Goal: Task Accomplishment & Management: Use online tool/utility

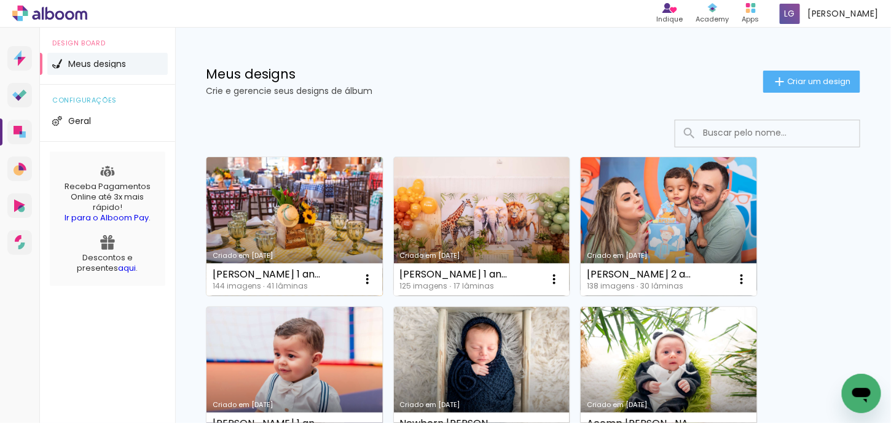
click at [284, 234] on link "Criado em [DATE]" at bounding box center [294, 226] width 176 height 139
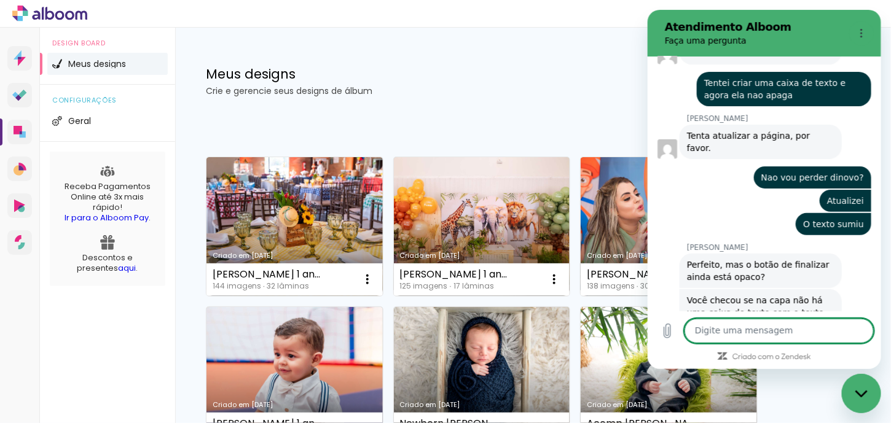
scroll to position [5397, 0]
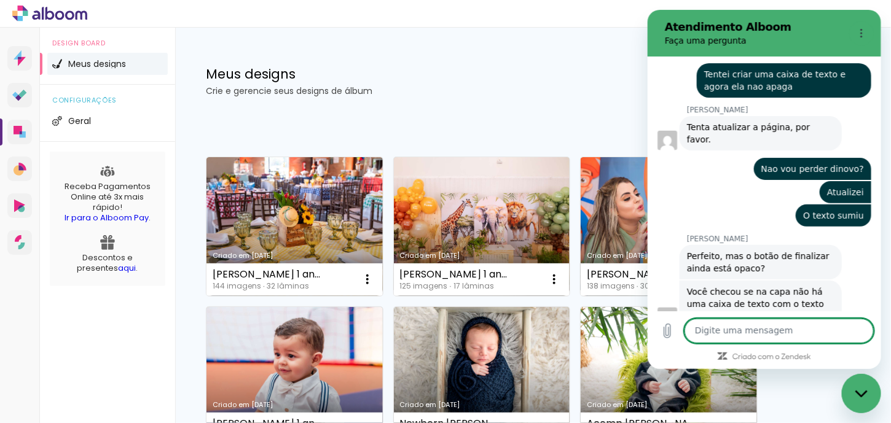
click at [719, 334] on textarea at bounding box center [778, 331] width 189 height 25
type textarea "Pronto"
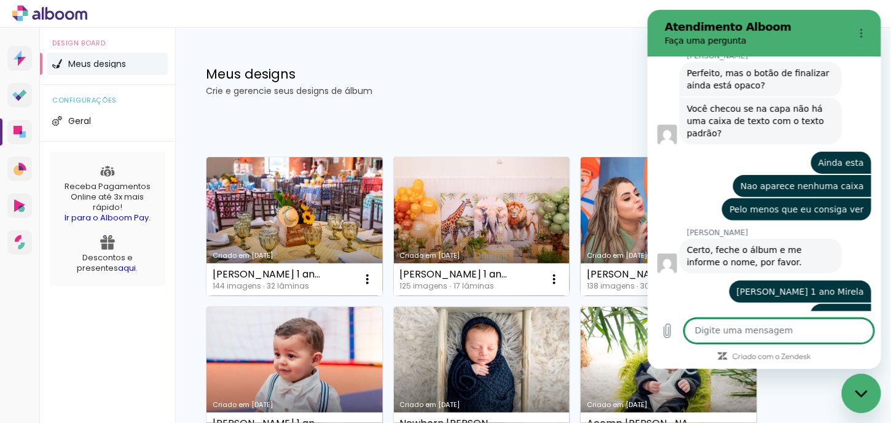
scroll to position [5582, 0]
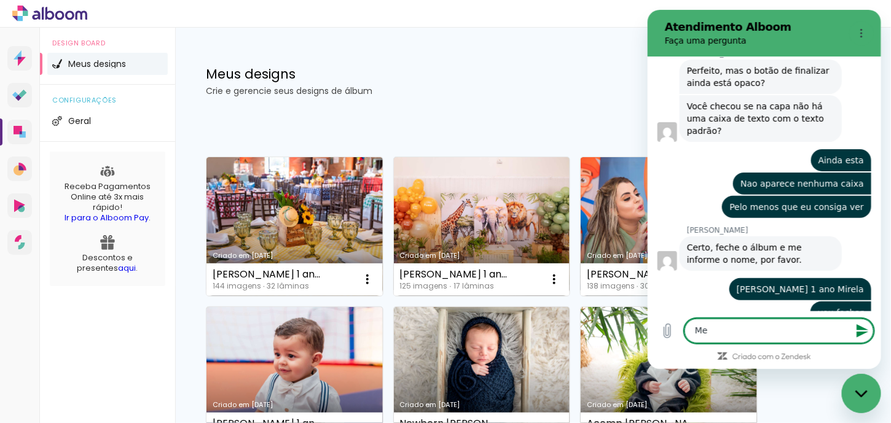
type textarea "M"
type textarea "ok"
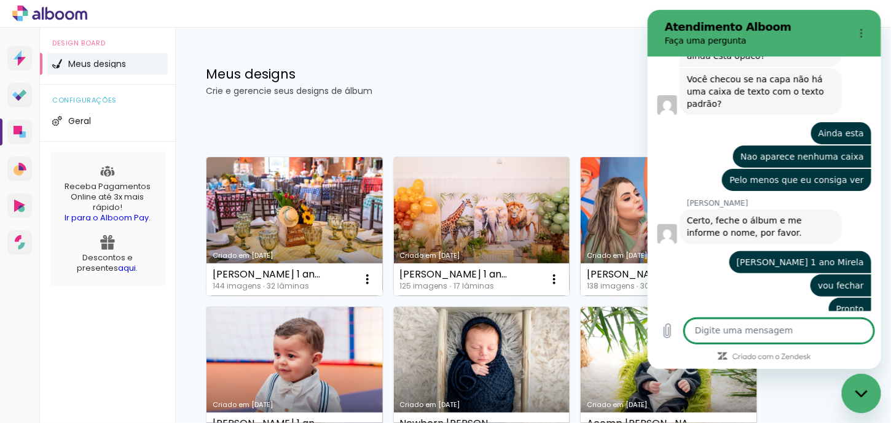
scroll to position [5612, 0]
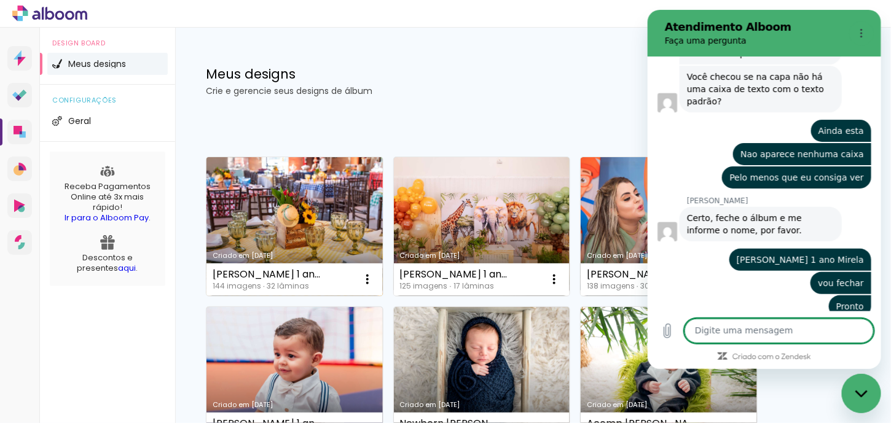
click at [282, 252] on div "Criado em [DATE]" at bounding box center [295, 255] width 164 height 7
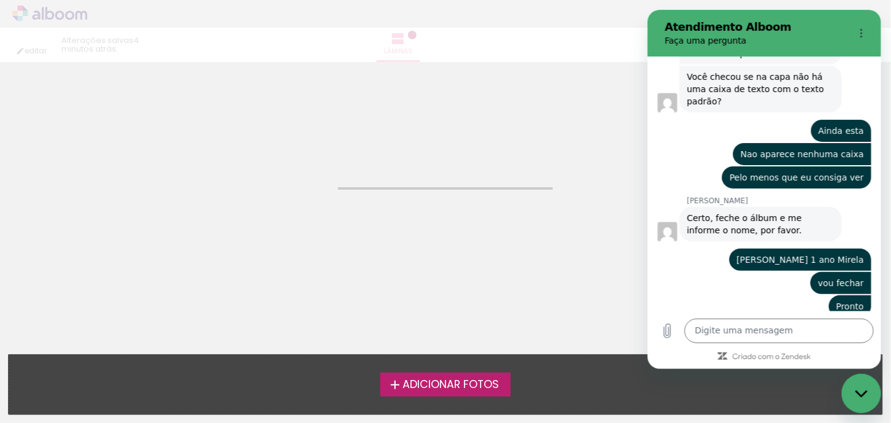
click at [282, 251] on neon-animated-pages "Confirmar Cancelar" at bounding box center [445, 242] width 891 height 361
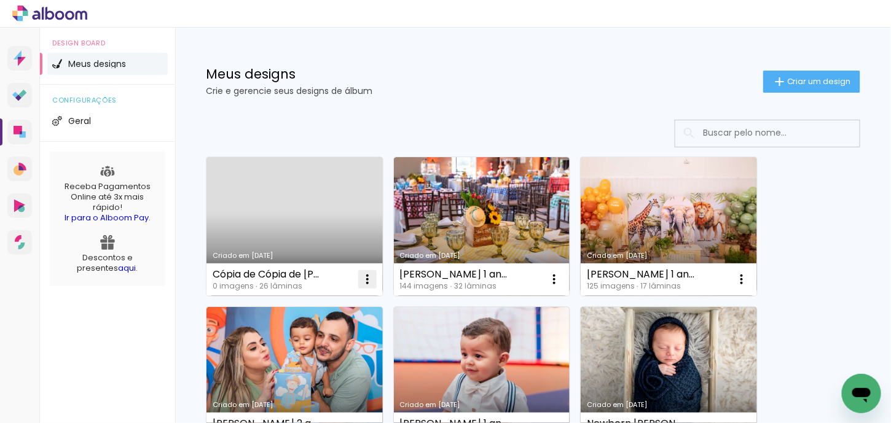
click at [372, 276] on iron-icon at bounding box center [367, 279] width 15 height 15
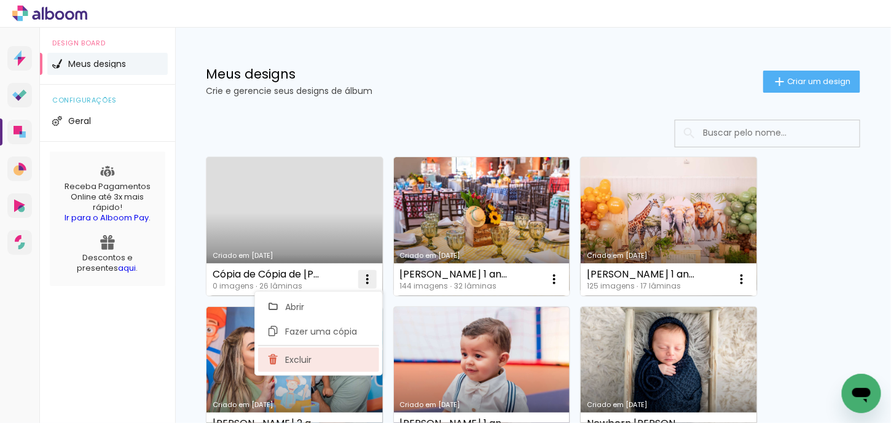
click at [288, 362] on span "Excluir" at bounding box center [298, 360] width 26 height 9
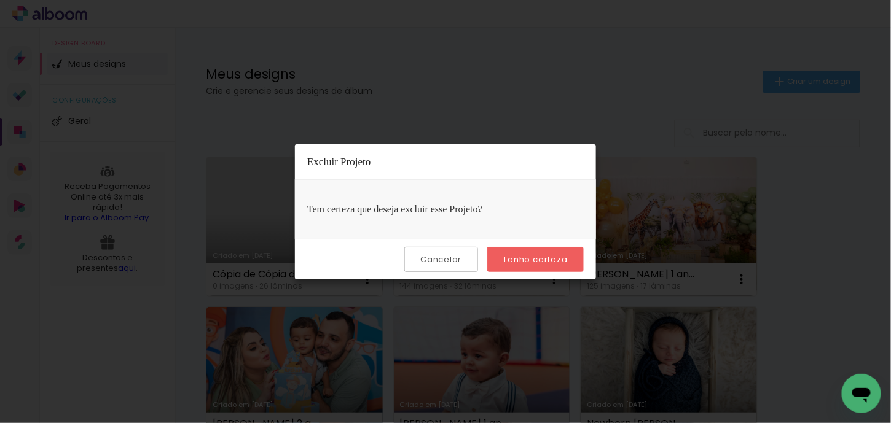
click at [0, 0] on slot "Tenho certeza" at bounding box center [0, 0] width 0 height 0
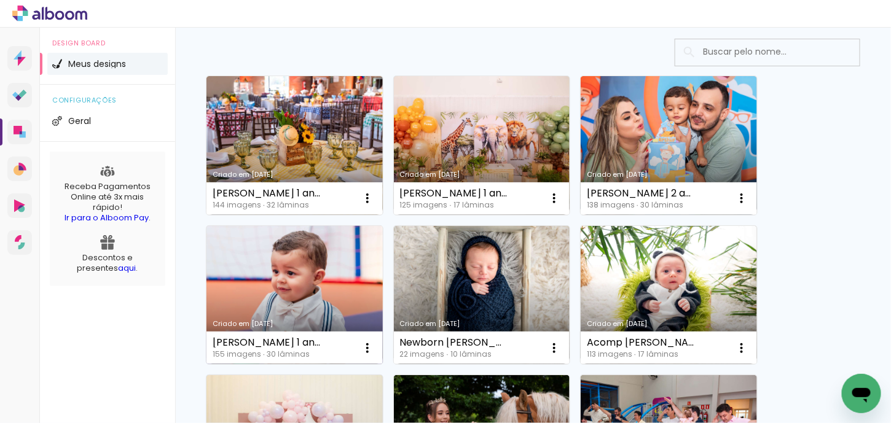
scroll to position [184, 0]
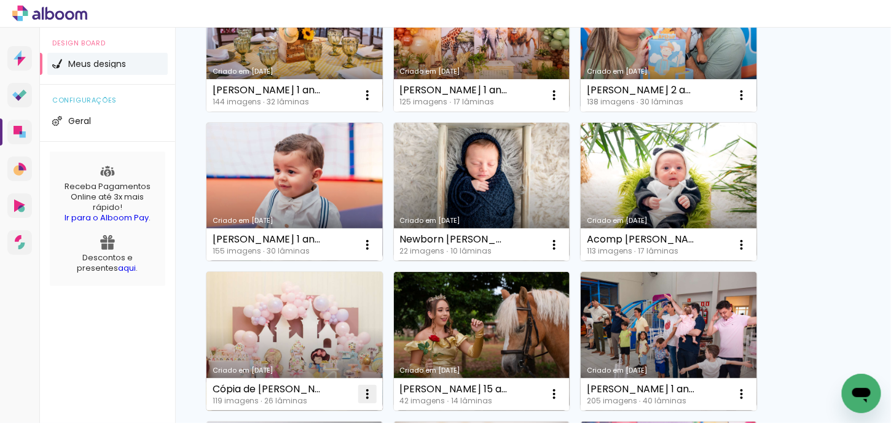
click at [372, 103] on iron-icon at bounding box center [367, 95] width 15 height 15
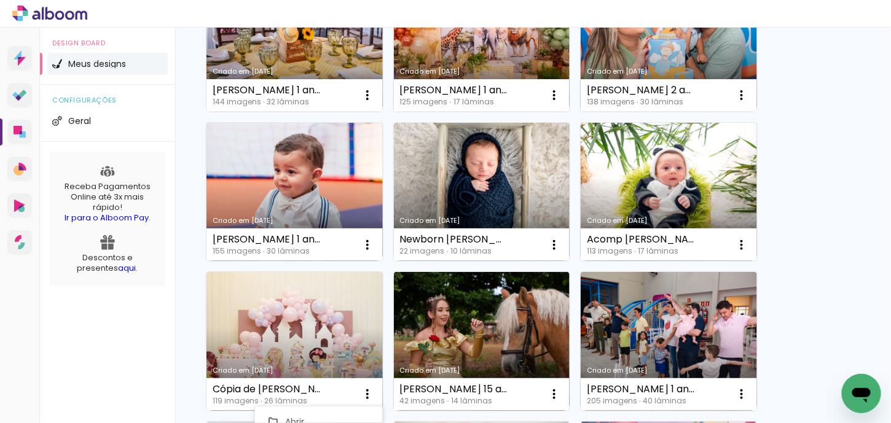
click at [827, 297] on div "Criado em 05/08/25 Anselmo 1 ano Mirela 144 imagens ∙ 32 lâminas Abrir Fazer um…" at bounding box center [532, 416] width 665 height 898
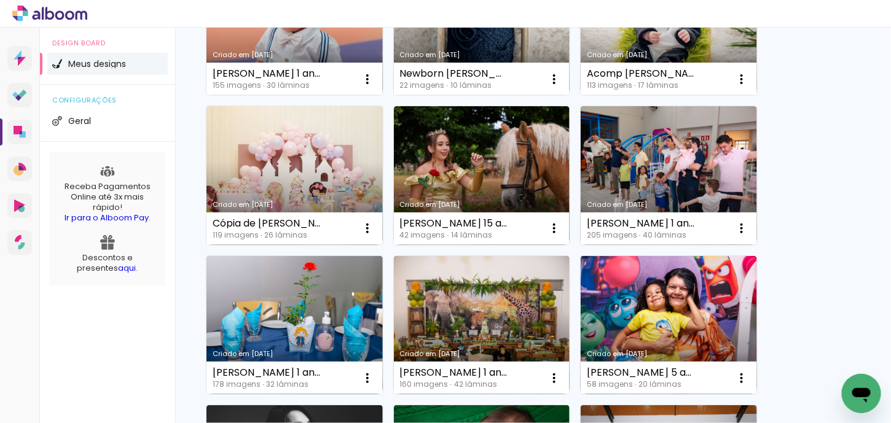
scroll to position [369, 0]
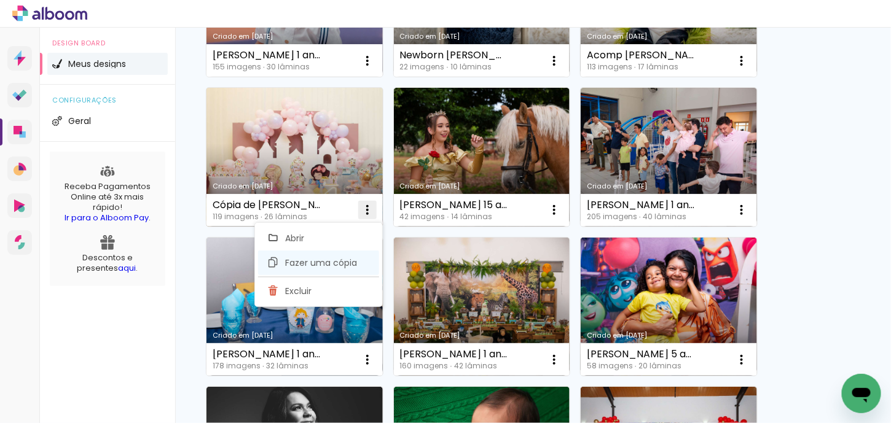
click at [342, 267] on span "Fazer uma cópia" at bounding box center [321, 263] width 72 height 9
type input "Cópia de Cópia de Maria Luiza 5 anos Cristina"
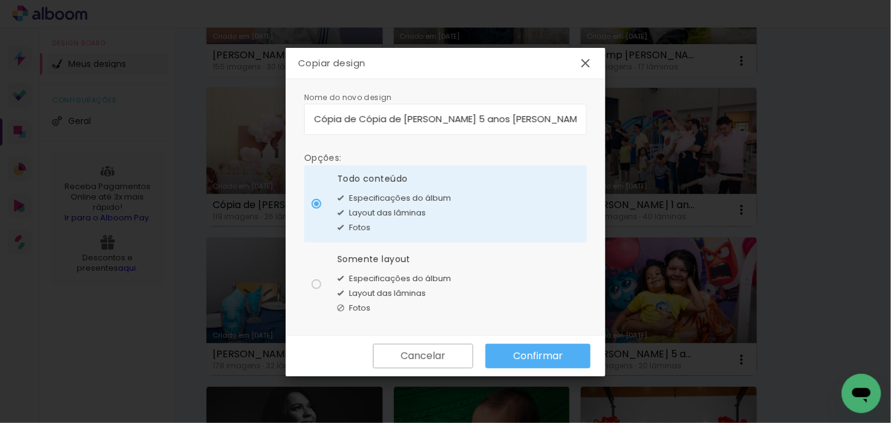
click at [374, 288] on span "Layout das lâminas" at bounding box center [387, 294] width 77 height 12
type paper-radio-button "on"
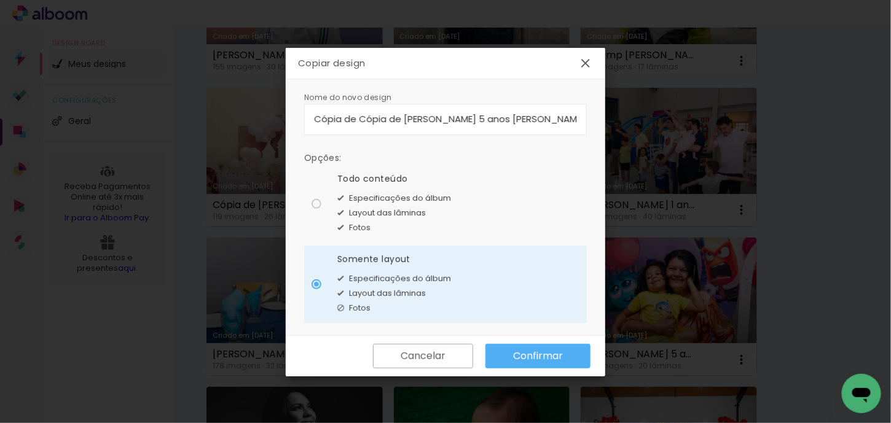
drag, startPoint x: 546, startPoint y: 117, endPoint x: 307, endPoint y: 119, distance: 239.6
click at [307, 119] on paper-input-container "Cópia de Cópia de Maria Luiza 5 anos Cristina" at bounding box center [445, 119] width 283 height 31
type input "[PERSON_NAME] e [PERSON_NAME] 1 ano [PERSON_NAME]"
type paper-input "[PERSON_NAME] e [PERSON_NAME] 1 ano [PERSON_NAME]"
click at [522, 348] on paper-button "Confirmar" at bounding box center [537, 356] width 105 height 25
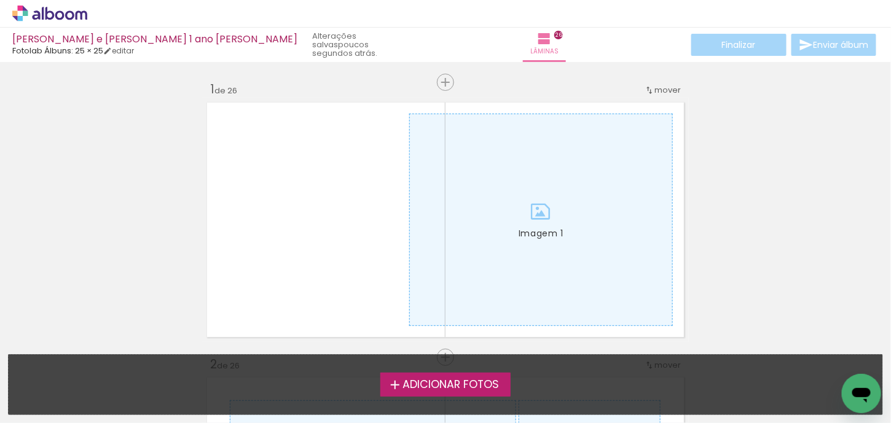
click at [464, 388] on span "Adicionar Fotos" at bounding box center [450, 385] width 96 height 11
click at [0, 0] on input "file" at bounding box center [0, 0] width 0 height 0
click at [482, 388] on span "Adicionar Fotos" at bounding box center [450, 385] width 96 height 11
click at [0, 0] on input "file" at bounding box center [0, 0] width 0 height 0
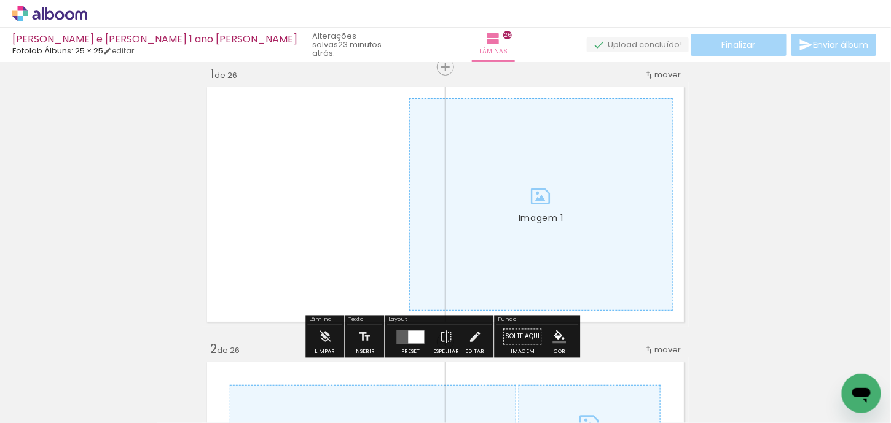
scroll to position [0, 460]
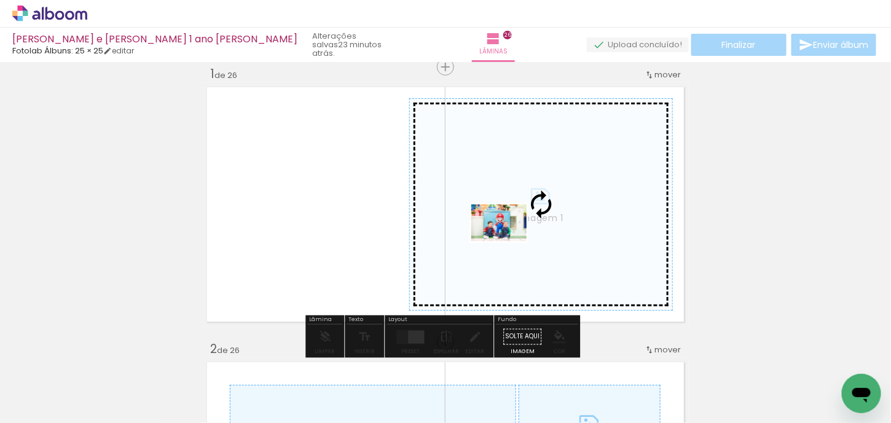
drag, startPoint x: 275, startPoint y: 386, endPoint x: 508, endPoint y: 241, distance: 274.3
click at [508, 241] on quentale-workspace at bounding box center [445, 211] width 891 height 423
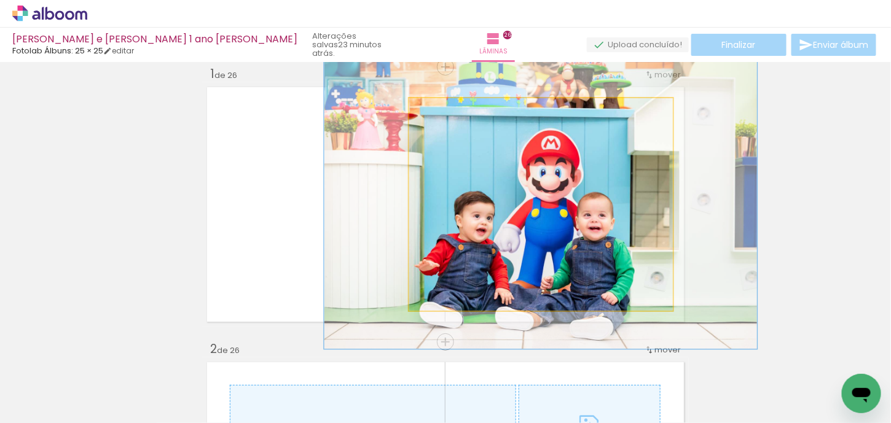
drag, startPoint x: 439, startPoint y: 110, endPoint x: 450, endPoint y: 111, distance: 10.5
type paper-slider "136"
click at [450, 111] on div at bounding box center [453, 111] width 11 height 11
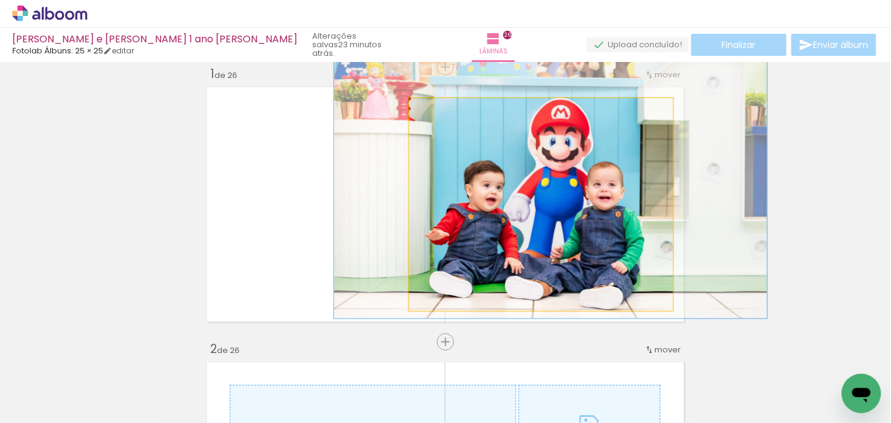
drag, startPoint x: 622, startPoint y: 225, endPoint x: 632, endPoint y: 195, distance: 32.3
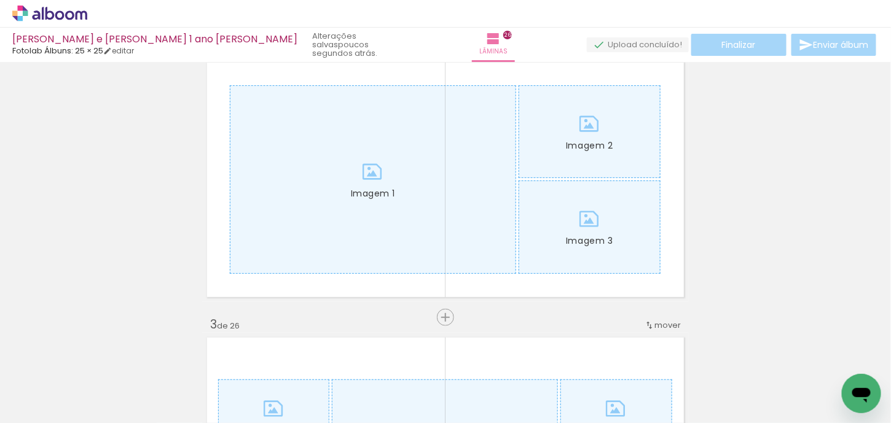
scroll to position [323, 0]
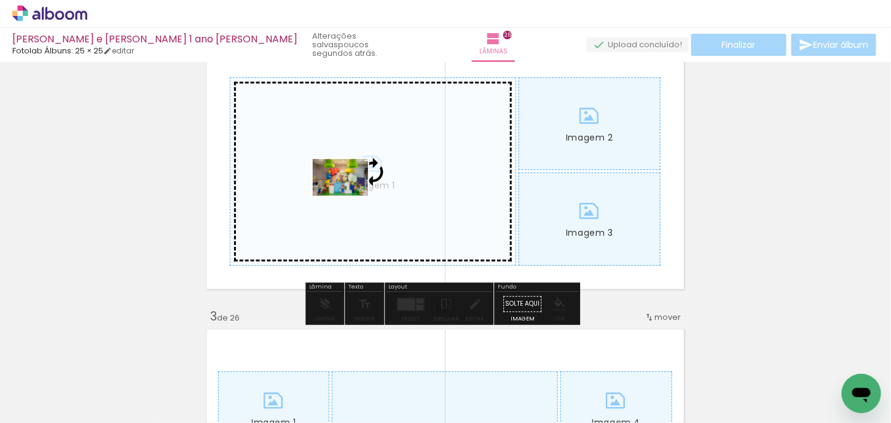
drag, startPoint x: 135, startPoint y: 384, endPoint x: 350, endPoint y: 196, distance: 285.6
click at [350, 196] on quentale-workspace at bounding box center [445, 211] width 891 height 423
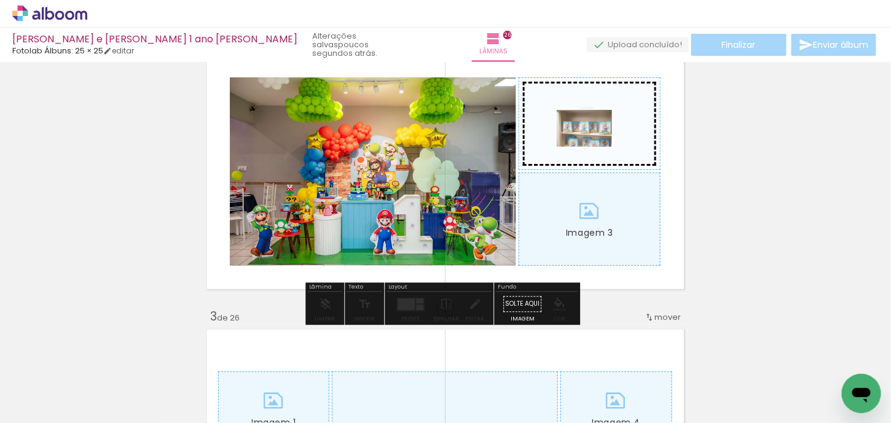
drag, startPoint x: 182, startPoint y: 393, endPoint x: 593, endPoint y: 147, distance: 478.8
click at [593, 147] on quentale-workspace at bounding box center [445, 211] width 891 height 423
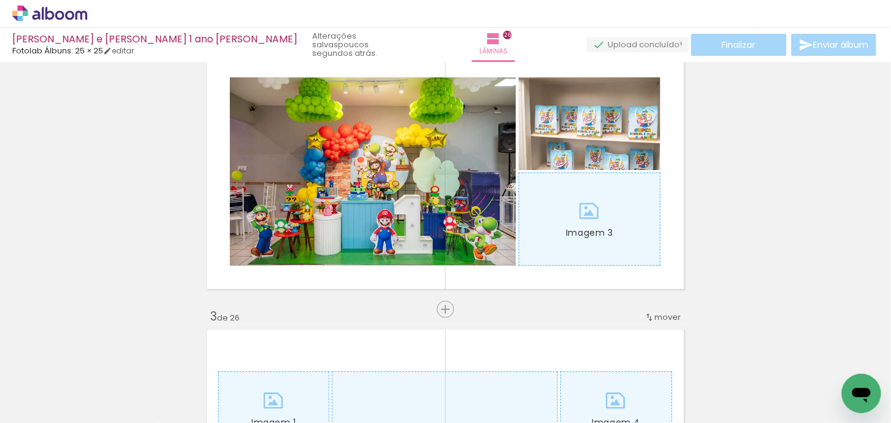
scroll to position [0, 2514]
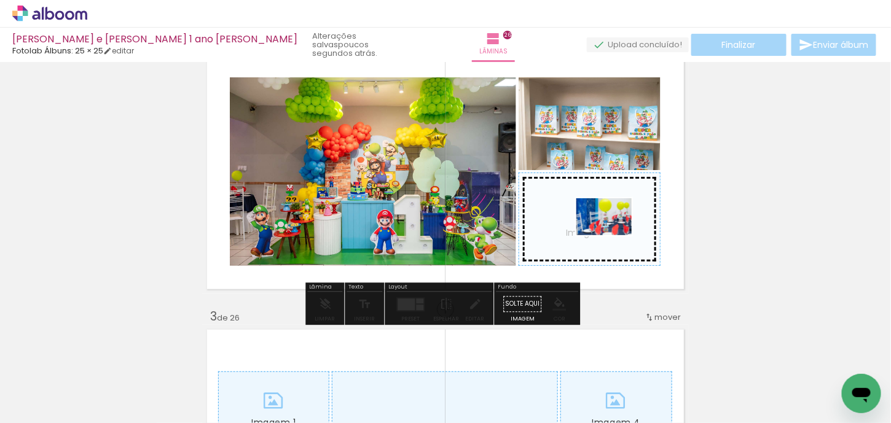
drag, startPoint x: 232, startPoint y: 389, endPoint x: 613, endPoint y: 235, distance: 411.3
click at [613, 235] on quentale-workspace at bounding box center [445, 211] width 891 height 423
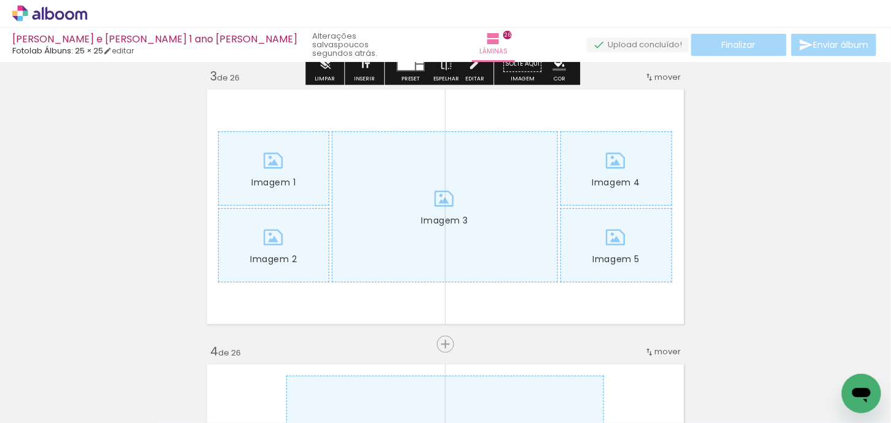
scroll to position [569, 0]
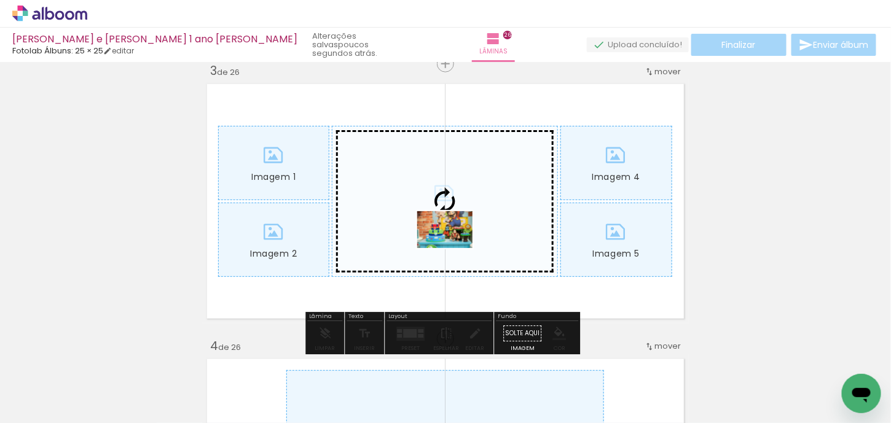
drag, startPoint x: 448, startPoint y: 388, endPoint x: 454, endPoint y: 248, distance: 139.6
click at [454, 248] on quentale-workspace at bounding box center [445, 211] width 891 height 423
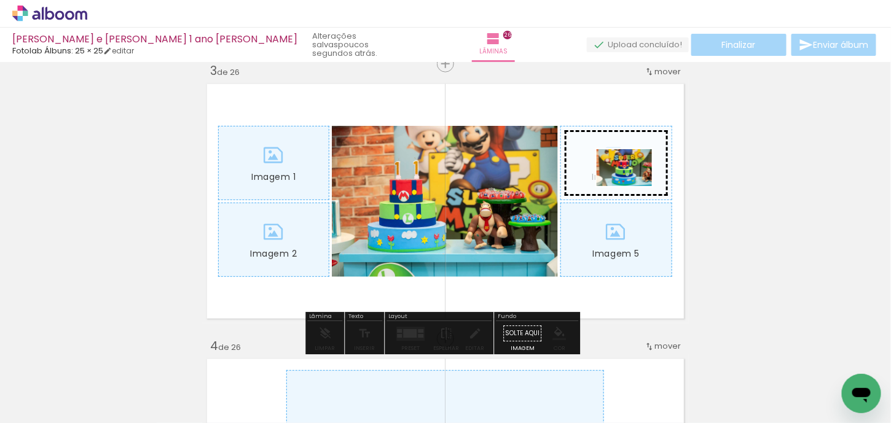
drag, startPoint x: 515, startPoint y: 381, endPoint x: 633, endPoint y: 186, distance: 228.5
click at [633, 186] on quentale-workspace at bounding box center [445, 211] width 891 height 423
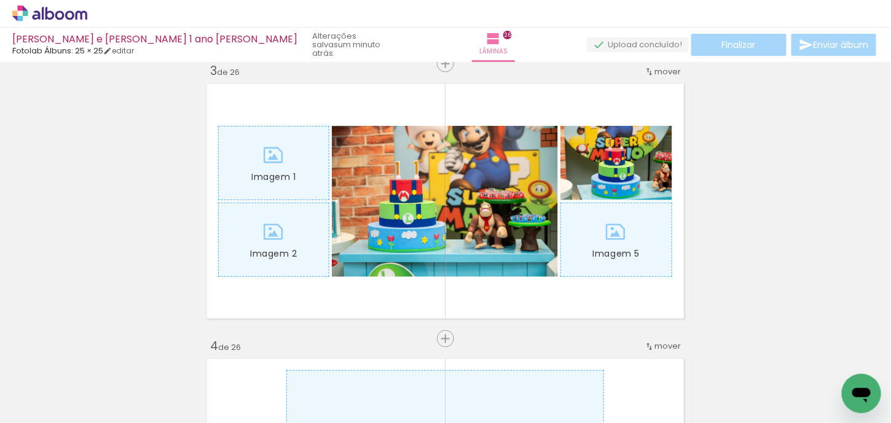
scroll to position [0, 6177]
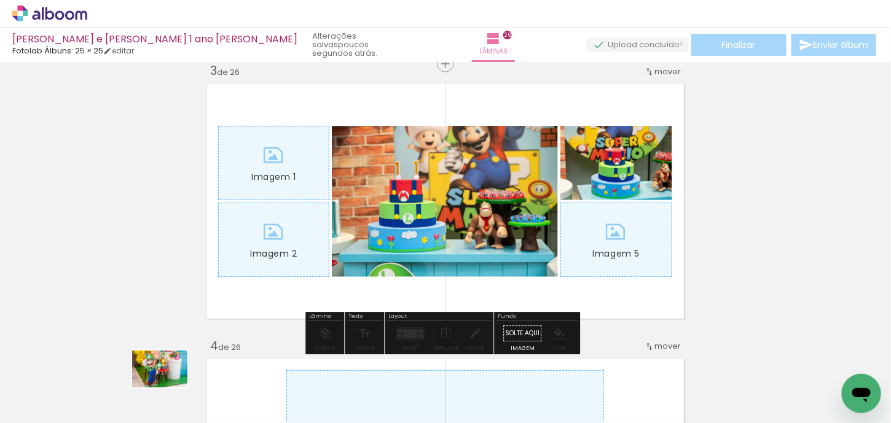
drag, startPoint x: 146, startPoint y: 394, endPoint x: 169, endPoint y: 388, distance: 23.7
click at [169, 388] on div at bounding box center [138, 381] width 61 height 41
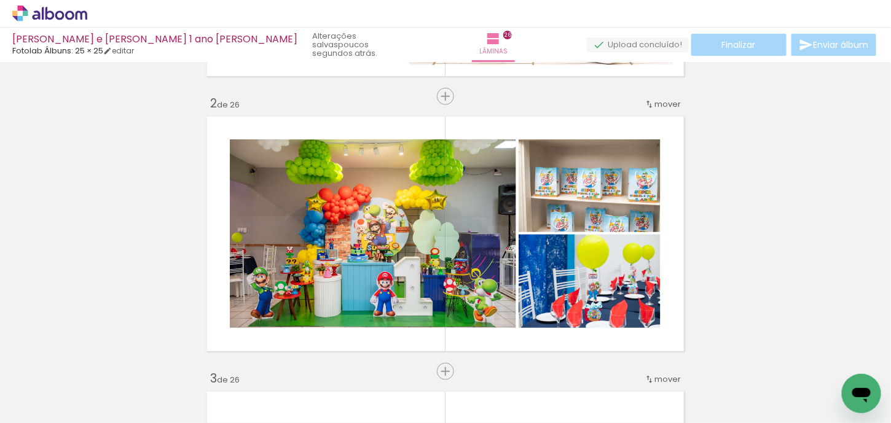
scroll to position [0, 6663]
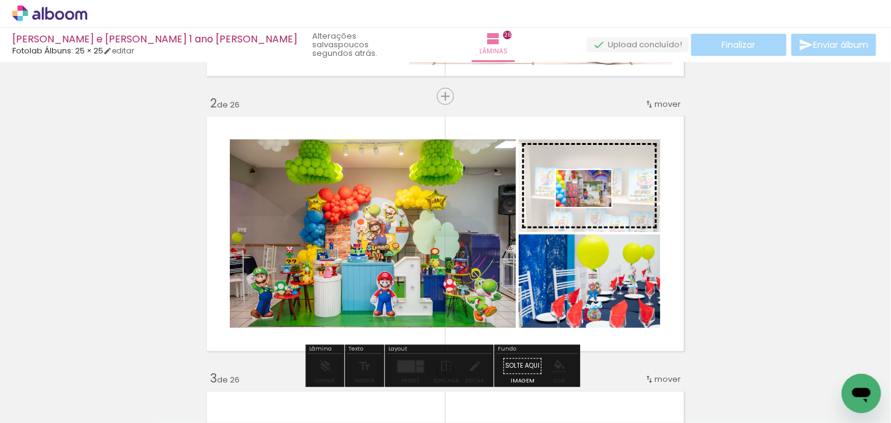
drag, startPoint x: 539, startPoint y: 389, endPoint x: 593, endPoint y: 207, distance: 189.7
click at [593, 207] on quentale-workspace at bounding box center [445, 211] width 891 height 423
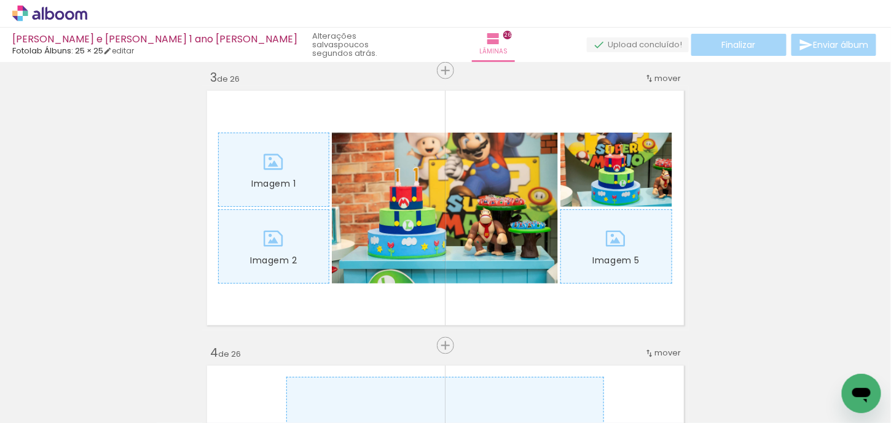
scroll to position [569, 0]
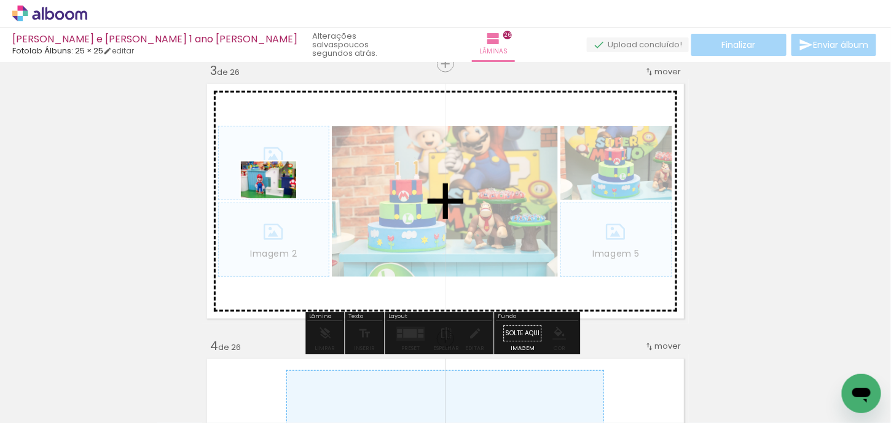
drag, startPoint x: 201, startPoint y: 393, endPoint x: 278, endPoint y: 198, distance: 208.8
click at [278, 198] on quentale-workspace at bounding box center [445, 211] width 891 height 423
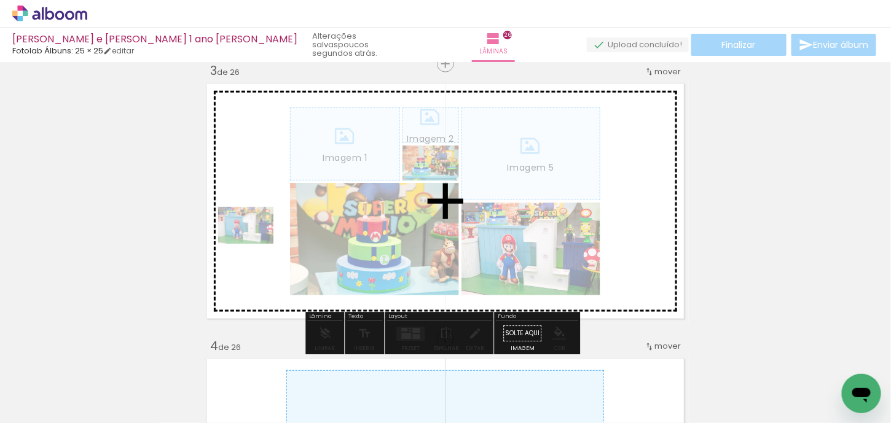
drag, startPoint x: 202, startPoint y: 383, endPoint x: 232, endPoint y: 332, distance: 59.7
click at [249, 268] on quentale-workspace at bounding box center [445, 211] width 891 height 423
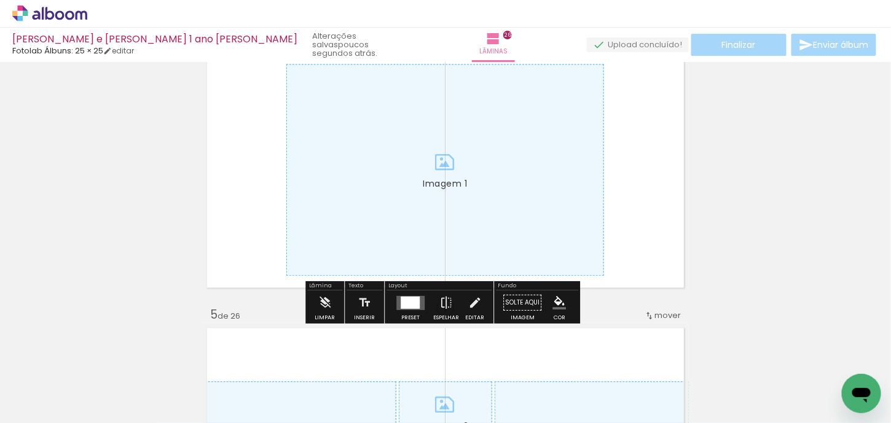
scroll to position [1060, 0]
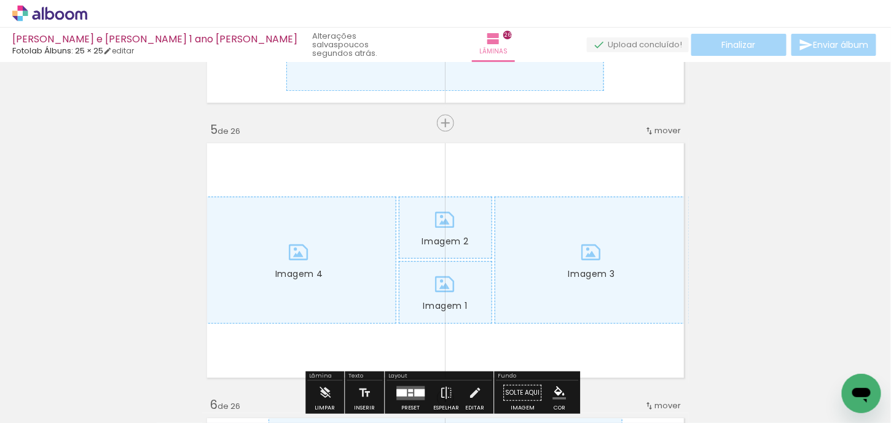
click at [207, 385] on div "2 Esta imagem aparece 2 vezes no seu álbum" at bounding box center [202, 381] width 9 height 9
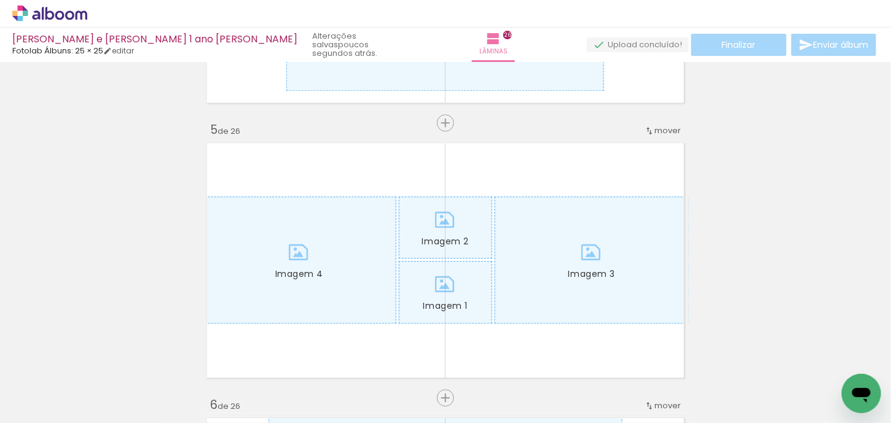
click at [182, 361] on iron-icon at bounding box center [176, 357] width 13 height 13
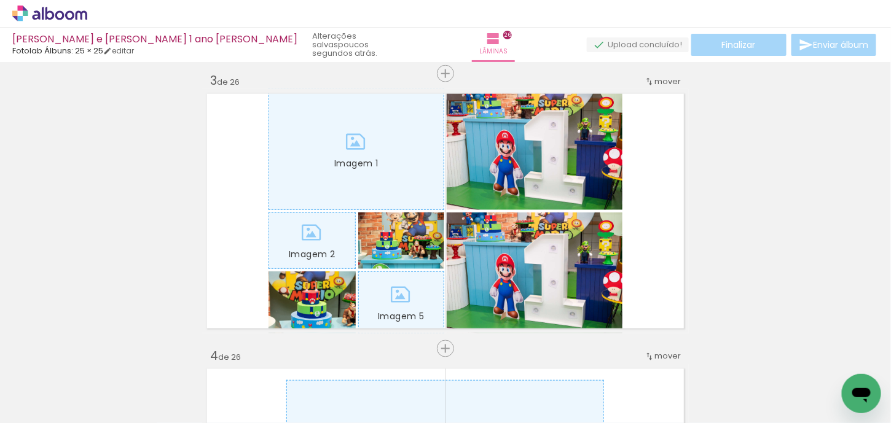
scroll to position [553, 0]
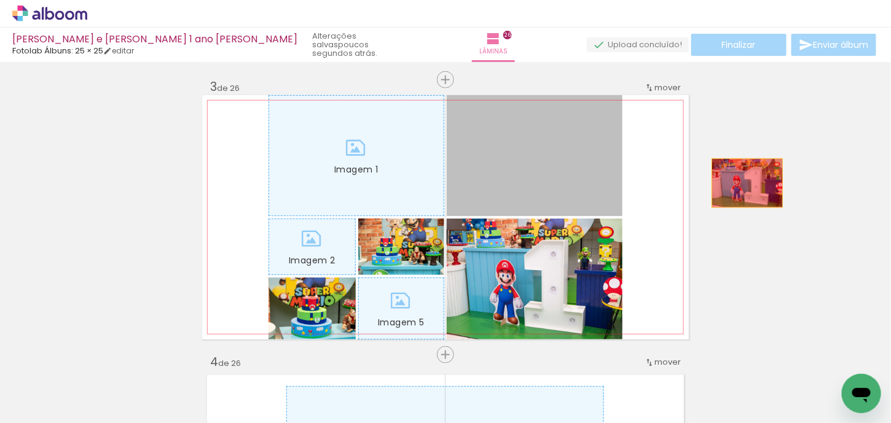
drag, startPoint x: 528, startPoint y: 167, endPoint x: 745, endPoint y: 182, distance: 217.4
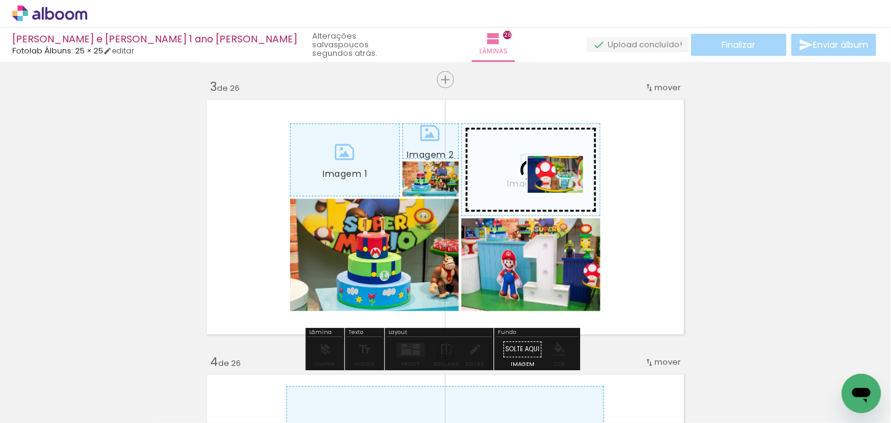
drag, startPoint x: 474, startPoint y: 388, endPoint x: 565, endPoint y: 193, distance: 214.7
click at [565, 193] on quentale-workspace at bounding box center [445, 211] width 891 height 423
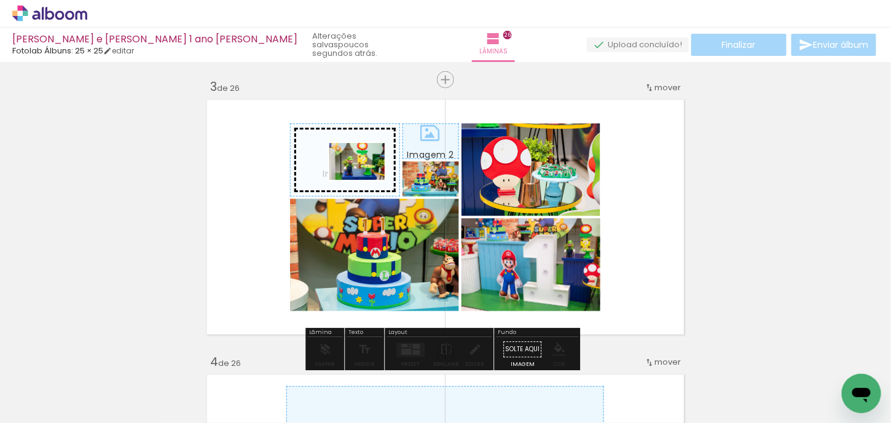
drag, startPoint x: 410, startPoint y: 396, endPoint x: 366, endPoint y: 180, distance: 220.0
click at [366, 180] on quentale-workspace at bounding box center [445, 211] width 891 height 423
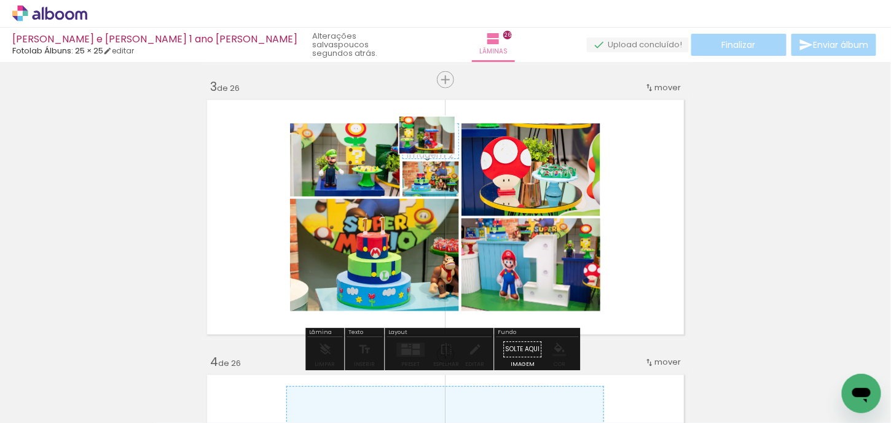
drag, startPoint x: 336, startPoint y: 383, endPoint x: 436, endPoint y: 154, distance: 250.1
click at [436, 154] on quentale-workspace at bounding box center [445, 211] width 891 height 423
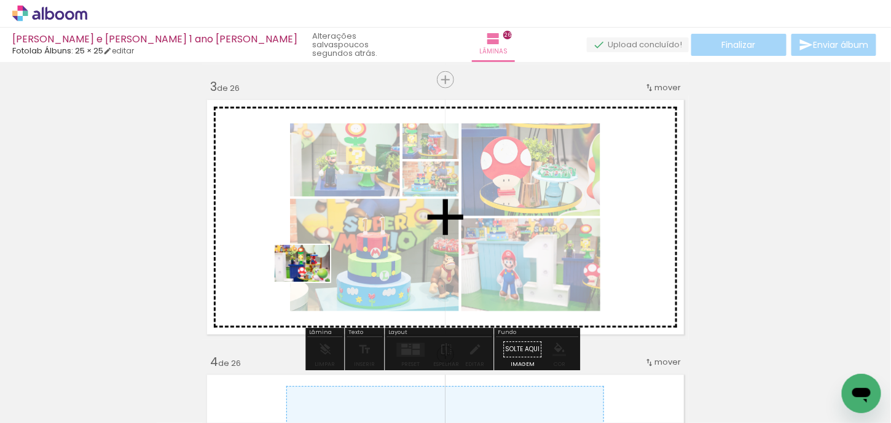
drag, startPoint x: 262, startPoint y: 394, endPoint x: 311, endPoint y: 282, distance: 122.7
click at [311, 282] on quentale-workspace at bounding box center [445, 211] width 891 height 423
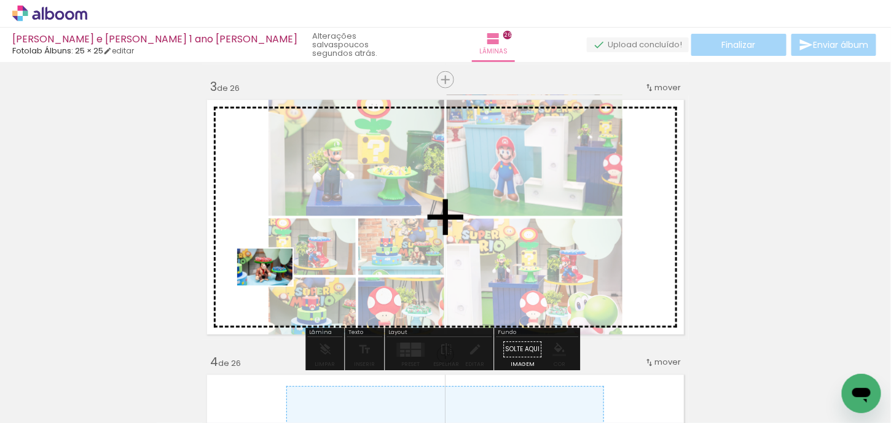
drag, startPoint x: 147, startPoint y: 391, endPoint x: 274, endPoint y: 286, distance: 164.9
click at [274, 286] on quentale-workspace at bounding box center [445, 211] width 891 height 423
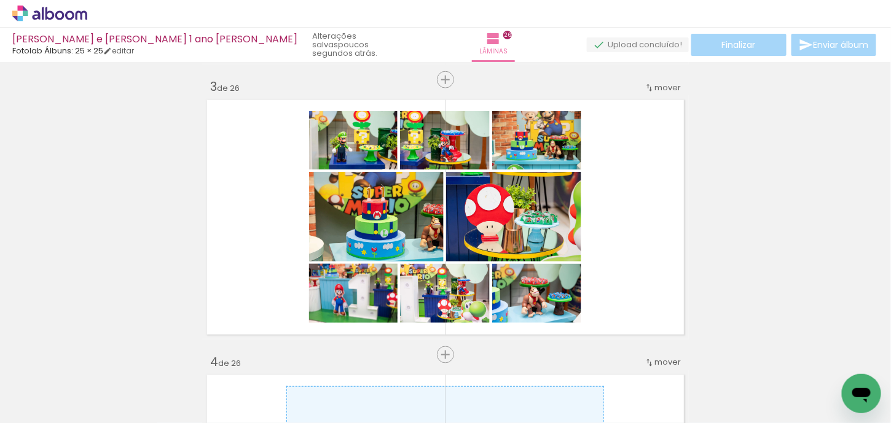
scroll to position [0, 6073]
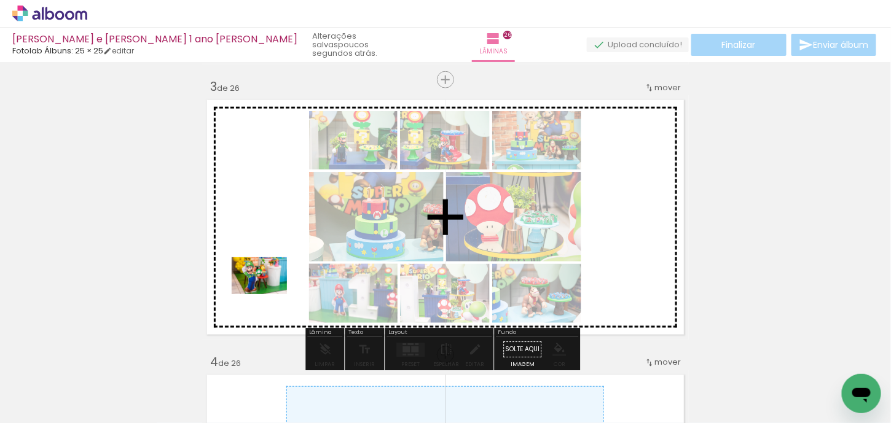
drag, startPoint x: 235, startPoint y: 392, endPoint x: 268, endPoint y: 294, distance: 103.4
click at [268, 294] on quentale-workspace at bounding box center [445, 211] width 891 height 423
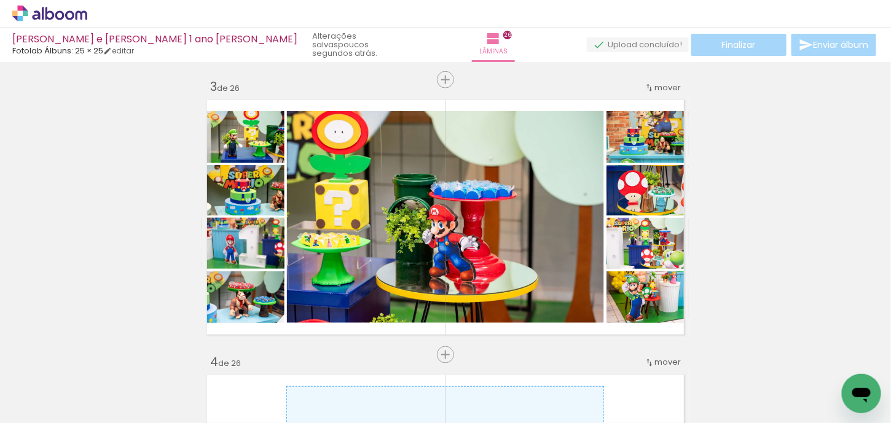
scroll to position [0, 6073]
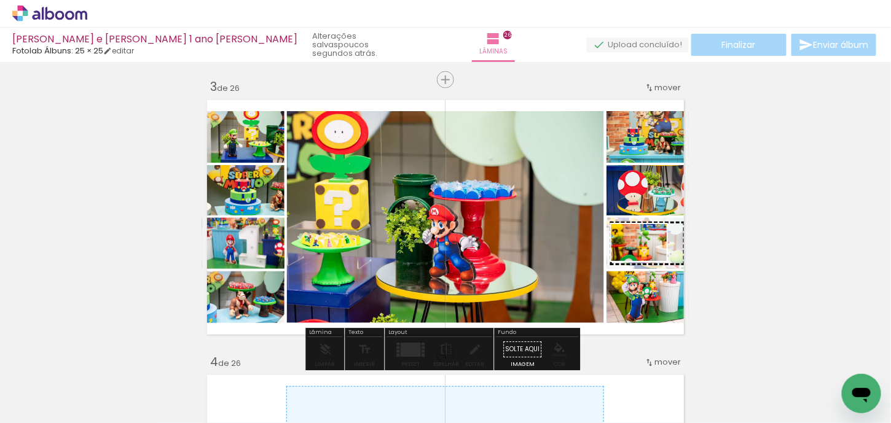
drag, startPoint x: 380, startPoint y: 390, endPoint x: 648, endPoint y: 261, distance: 297.8
click at [648, 261] on quentale-workspace at bounding box center [445, 211] width 891 height 423
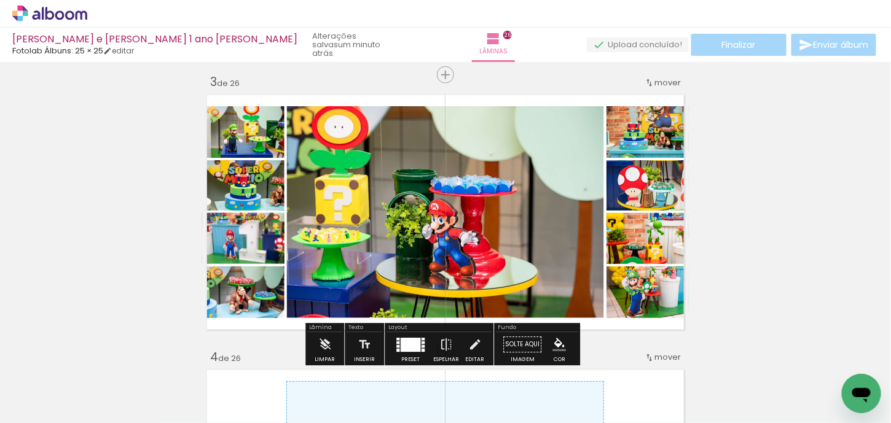
scroll to position [553, 0]
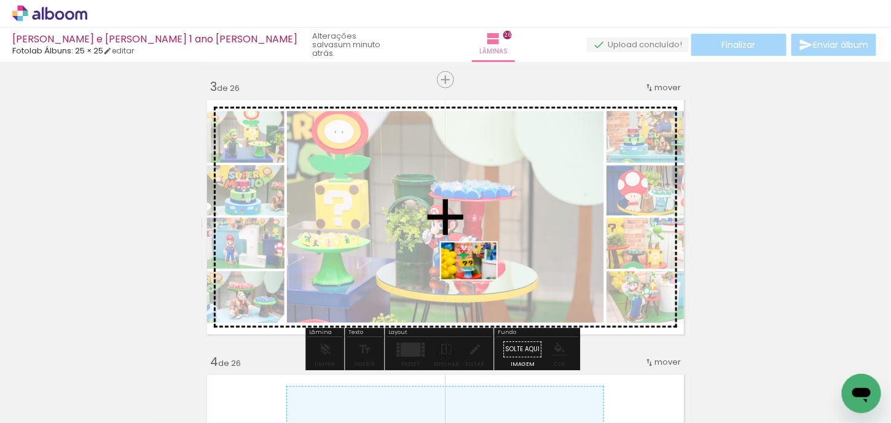
drag, startPoint x: 448, startPoint y: 386, endPoint x: 478, endPoint y: 280, distance: 110.9
click at [478, 280] on quentale-workspace at bounding box center [445, 211] width 891 height 423
